Goal: Information Seeking & Learning: Find specific fact

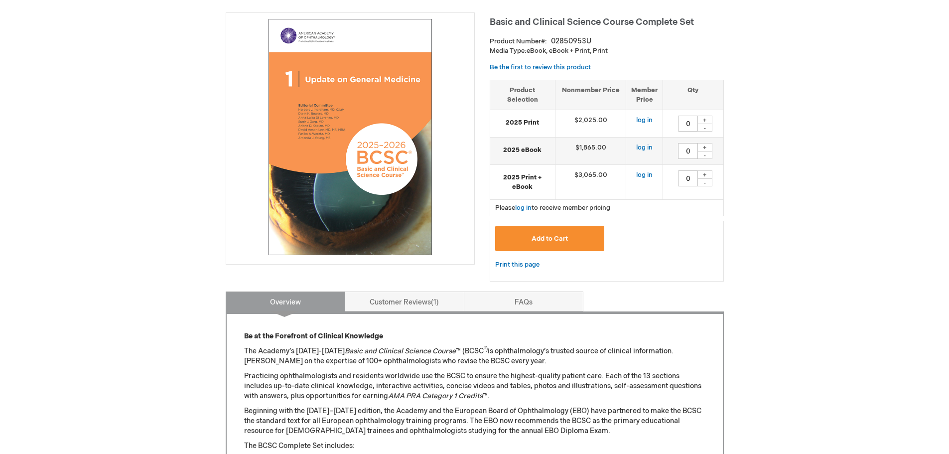
scroll to position [149, 0]
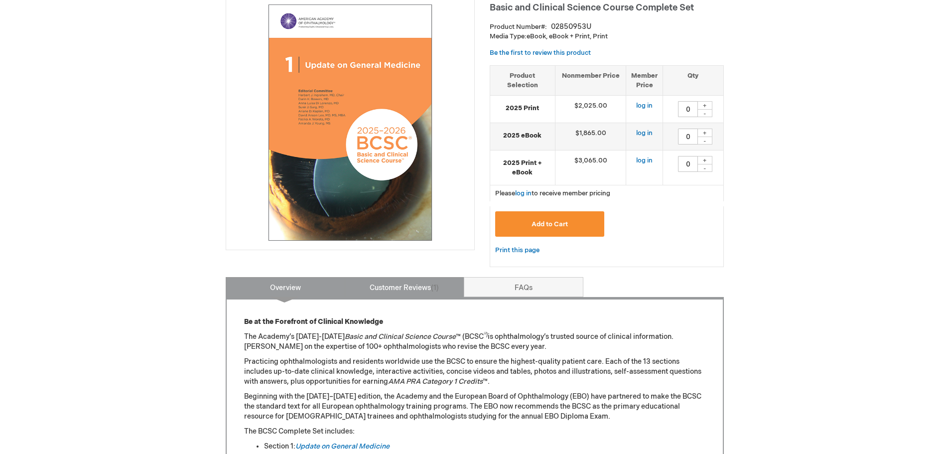
click at [434, 285] on span "1" at bounding box center [435, 287] width 8 height 8
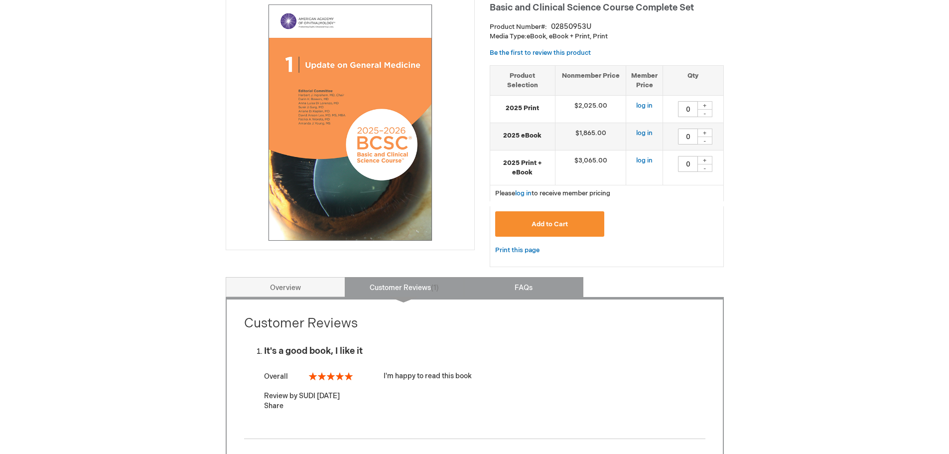
click at [524, 282] on link "FAQs" at bounding box center [524, 287] width 120 height 20
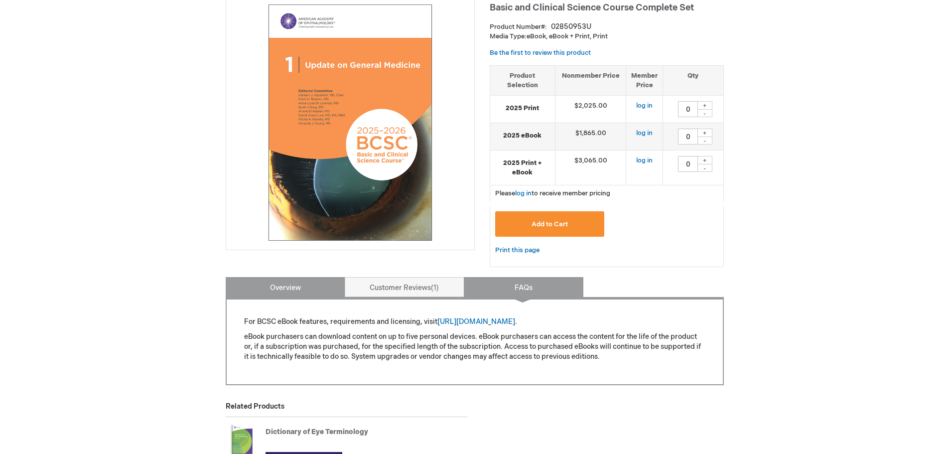
click at [277, 290] on link "Overview" at bounding box center [286, 287] width 120 height 20
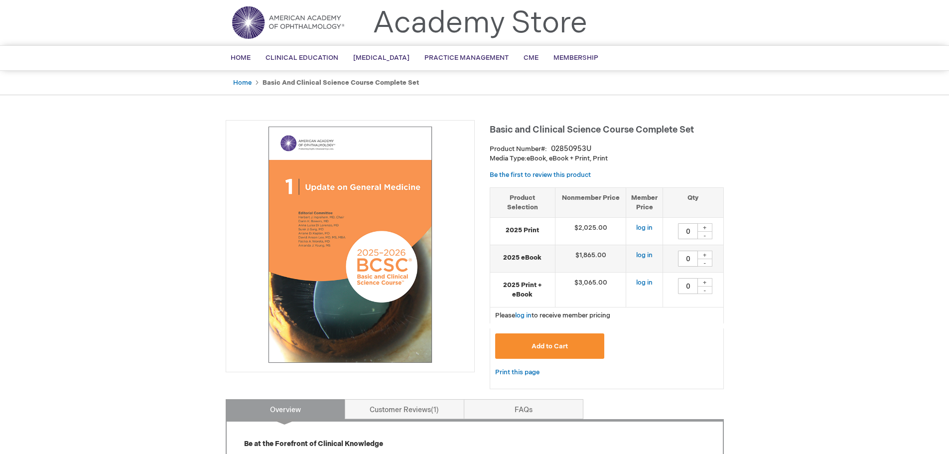
scroll to position [0, 0]
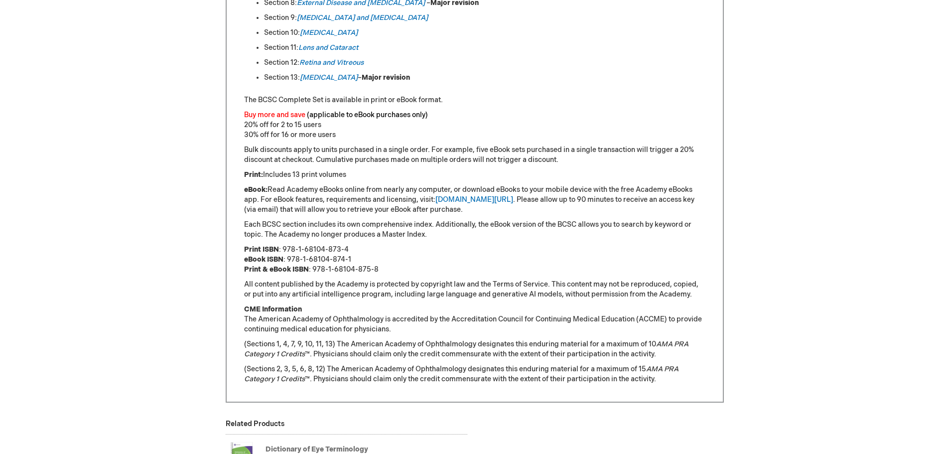
scroll to position [647, 0]
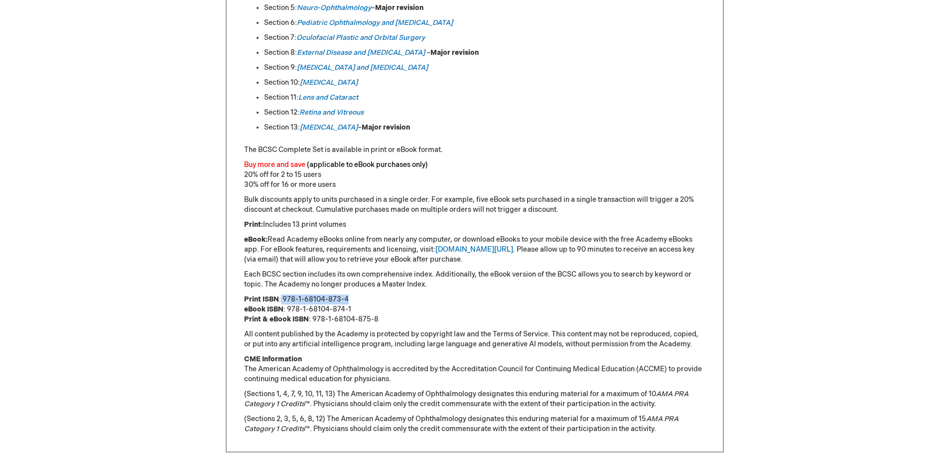
drag, startPoint x: 281, startPoint y: 298, endPoint x: 355, endPoint y: 293, distance: 74.4
click at [355, 293] on div "Be at the Forefront of Clinical Knowledge The Academy’s [DATE]-[DATE] Basic and…" at bounding box center [474, 126] width 461 height 615
copy p "978-1-68104-873-4"
